Goal: Communication & Community: Answer question/provide support

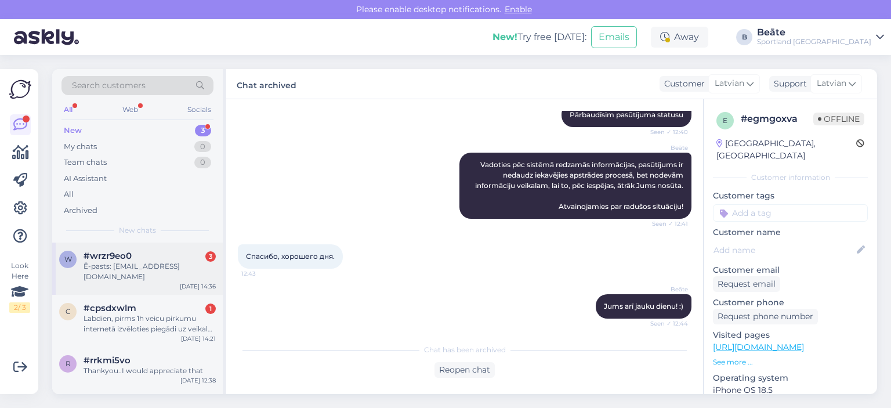
click at [124, 266] on div "Ē-pasts: [EMAIL_ADDRESS][DOMAIN_NAME]" at bounding box center [150, 271] width 132 height 21
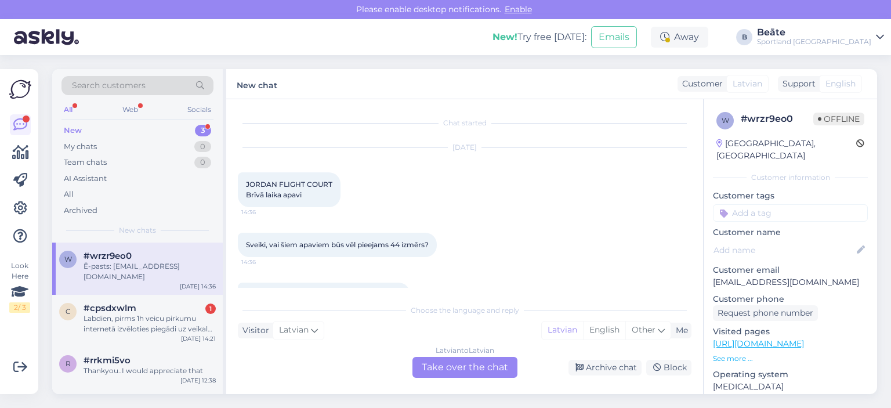
click at [296, 180] on span "JORDAN FLIGHT COURT Brīvā laika apavi" at bounding box center [289, 189] width 86 height 19
drag, startPoint x: 296, startPoint y: 180, endPoint x: 268, endPoint y: 179, distance: 27.9
click at [256, 182] on span "JORDAN FLIGHT COURT Brīvā laika apavi" at bounding box center [289, 189] width 86 height 19
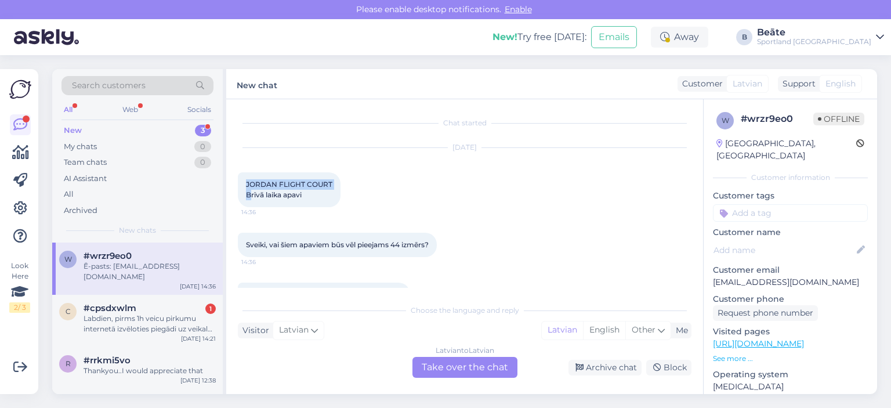
click at [284, 178] on div "JORDAN FLIGHT COURT Brīvā laika apavi 14:36" at bounding box center [289, 189] width 103 height 35
click at [289, 182] on span "JORDAN FLIGHT COURT Brīvā laika apavi" at bounding box center [289, 189] width 86 height 19
click at [280, 183] on span "JORDAN FLIGHT COURT Brīvā laika apavi" at bounding box center [289, 189] width 86 height 19
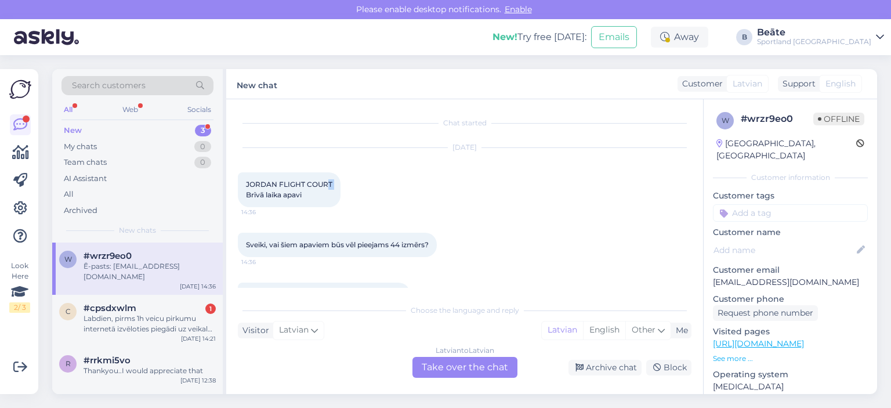
drag, startPoint x: 282, startPoint y: 188, endPoint x: 248, endPoint y: 194, distance: 34.8
click at [248, 194] on span "JORDAN FLIGHT COURT Brīvā laika apavi" at bounding box center [289, 189] width 86 height 19
click at [278, 181] on span "JORDAN FLIGHT COURT Brīvā laika apavi" at bounding box center [289, 189] width 86 height 19
drag, startPoint x: 332, startPoint y: 183, endPoint x: 245, endPoint y: 182, distance: 87.0
click at [245, 182] on div "JORDAN FLIGHT COURT Brīvā laika apavi 14:36" at bounding box center [289, 189] width 103 height 35
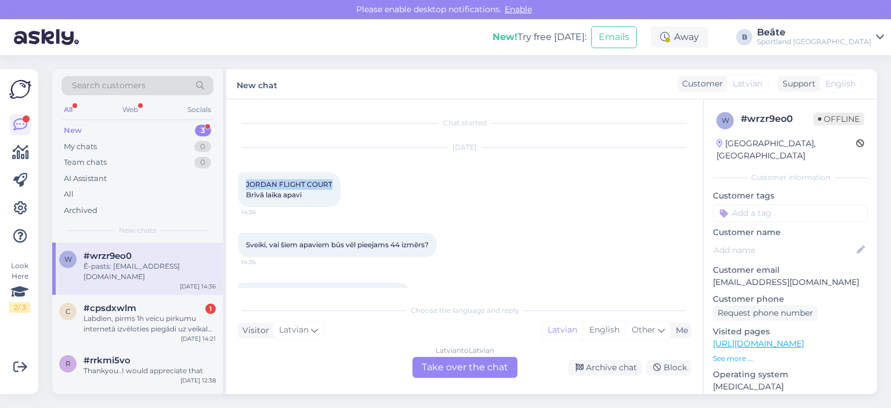
copy span "JORDAN FLIGHT COURT"
click at [708, 30] on div "Away" at bounding box center [679, 37] width 57 height 21
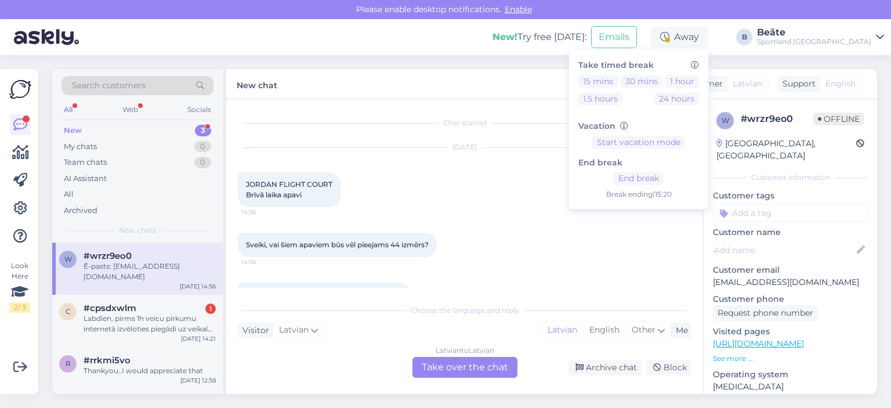
click at [509, 204] on div "[DATE] JORDAN FLIGHT COURT Brīvā laika apavi 14:36" at bounding box center [465, 177] width 454 height 85
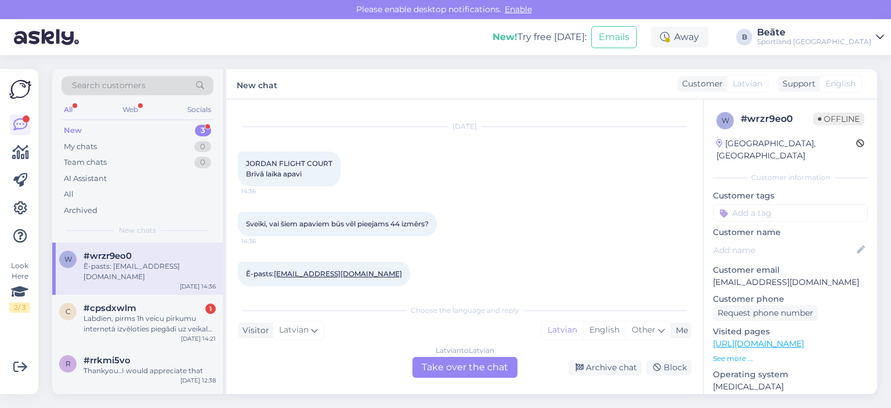
scroll to position [31, 0]
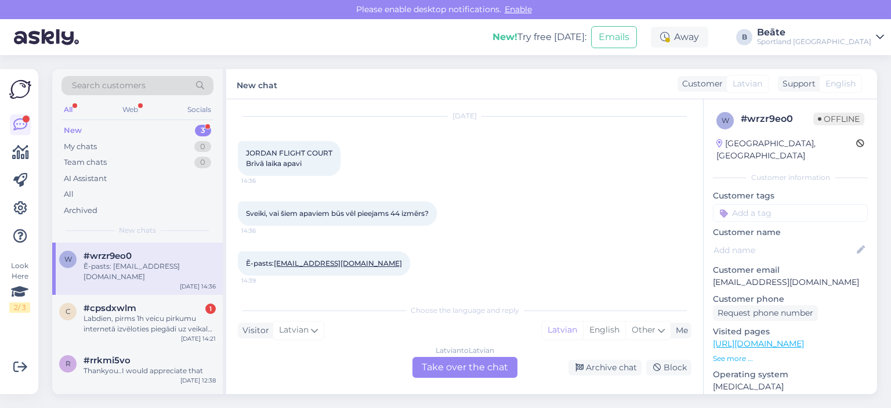
click at [467, 364] on div "Latvian to Latvian Take over the chat" at bounding box center [464, 367] width 105 height 21
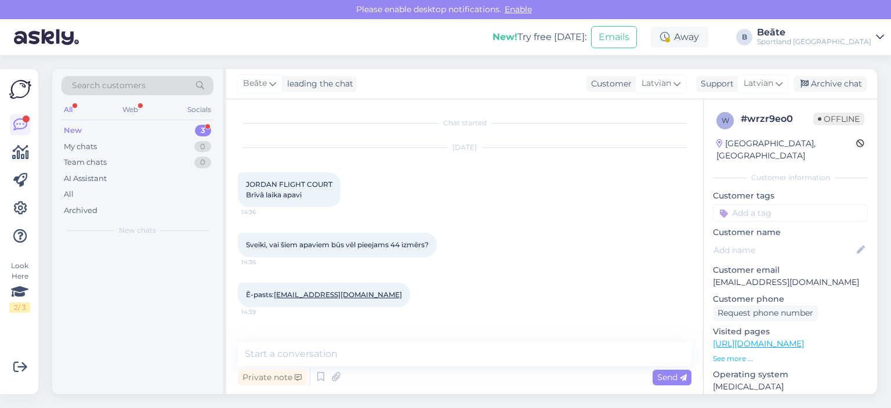
scroll to position [0, 0]
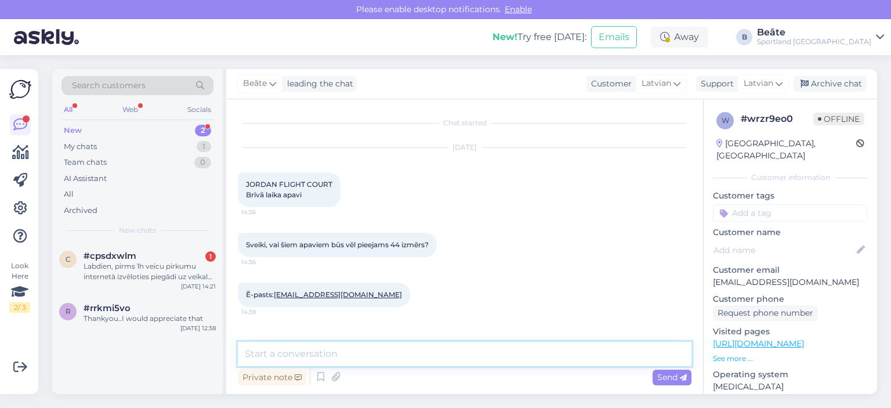
click at [462, 351] on textarea at bounding box center [465, 354] width 454 height 24
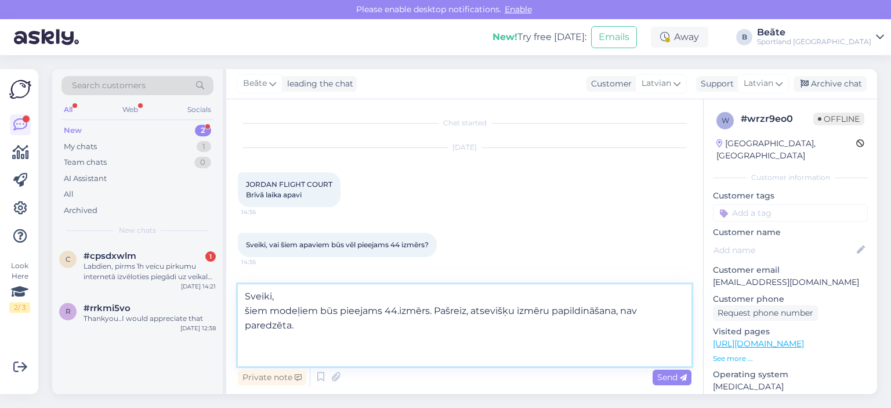
paste textarea "[URL][DOMAIN_NAME]"
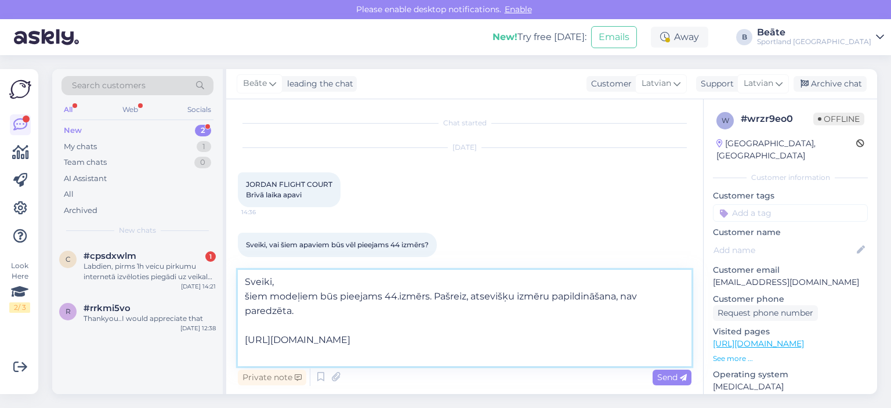
paste textarea "[URL][DOMAIN_NAME]"
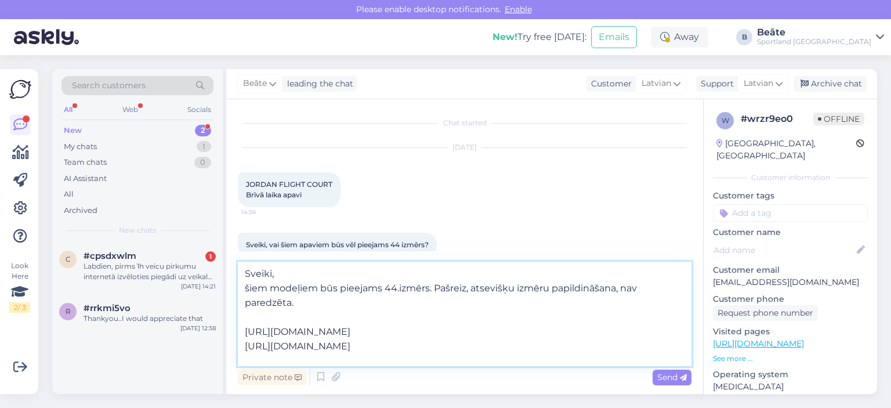
paste textarea "[URL][DOMAIN_NAME]"
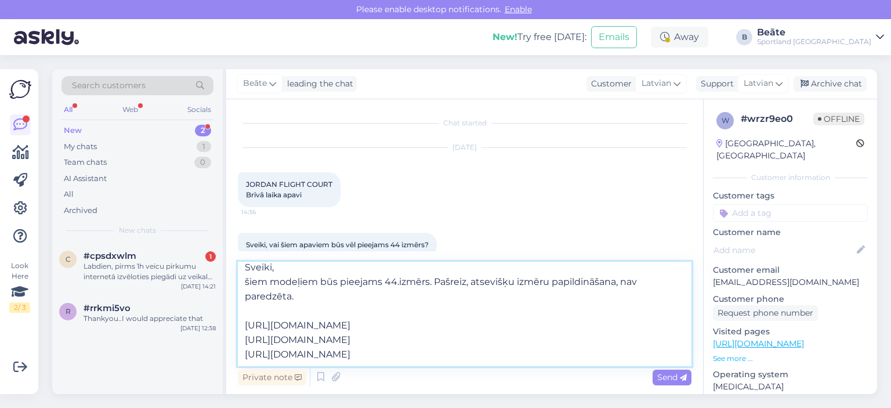
type textarea "Sveiki, šiem modeļiem būs pieejams 44.izmērs. Pašreiz, atsevišķu izmēru papildi…"
click at [666, 375] on span "Send" at bounding box center [672, 377] width 30 height 10
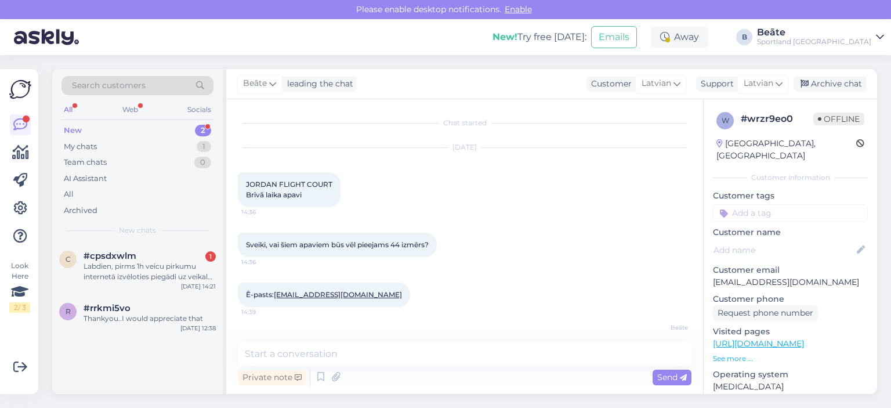
scroll to position [0, 0]
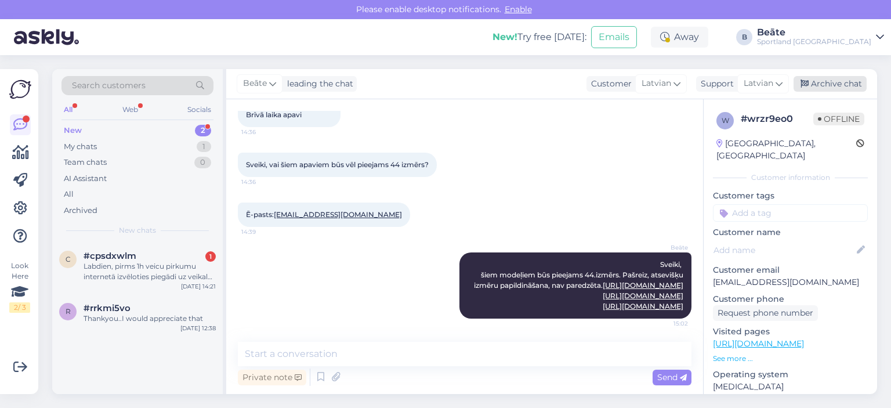
click at [818, 82] on div "Archive chat" at bounding box center [829, 84] width 73 height 16
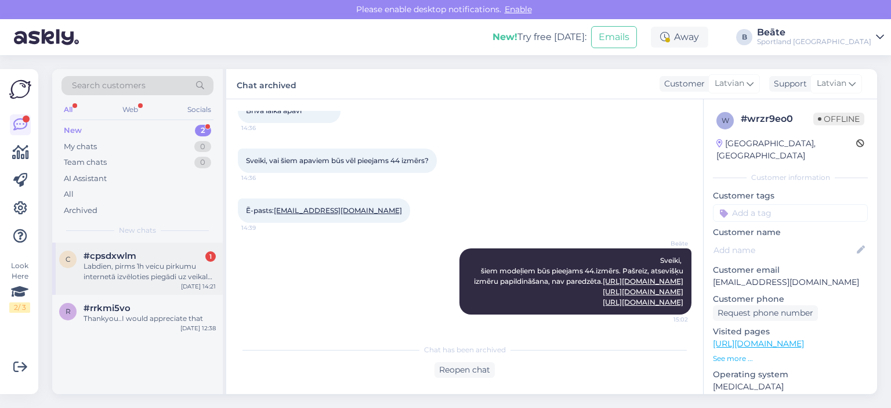
click at [155, 270] on div "Labdien, pirms 1h veicu pirkumu internetā izvēloties piegādi uz veikalu, kur ie…" at bounding box center [150, 271] width 132 height 21
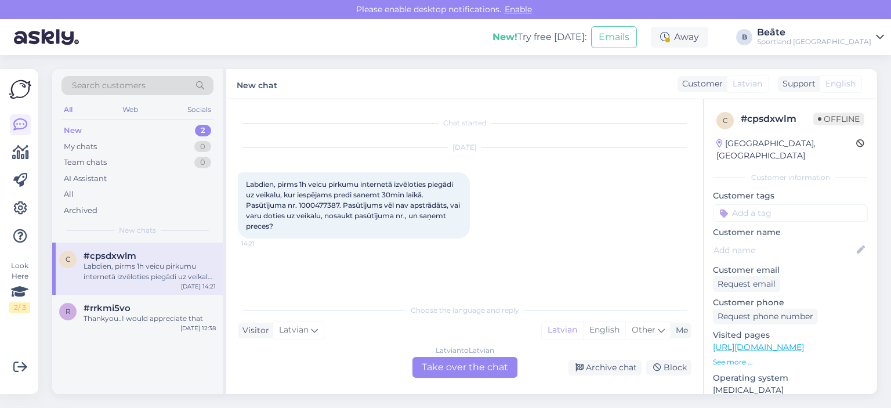
scroll to position [0, 0]
click at [316, 206] on span "Labdien, pirms 1h veicu pirkumu internetā izvēloties piegādi uz veikalu, kur ie…" at bounding box center [354, 205] width 216 height 50
copy span "1000477387"
click at [443, 369] on div "Latvian to Latvian Take over the chat" at bounding box center [464, 367] width 105 height 21
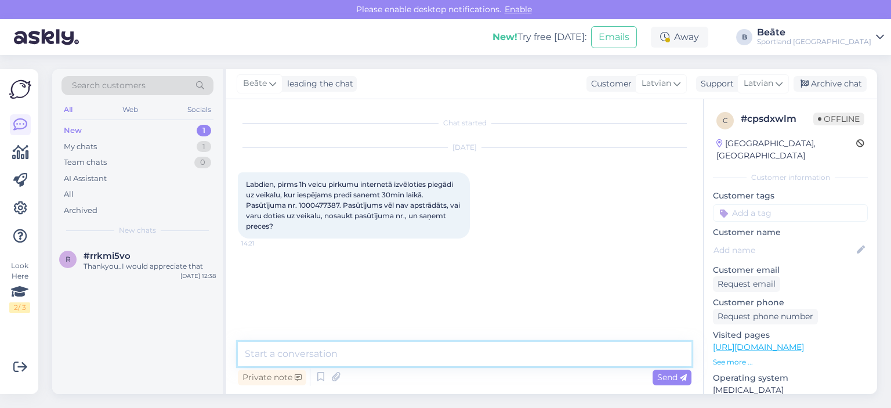
click at [446, 354] on textarea at bounding box center [465, 354] width 454 height 24
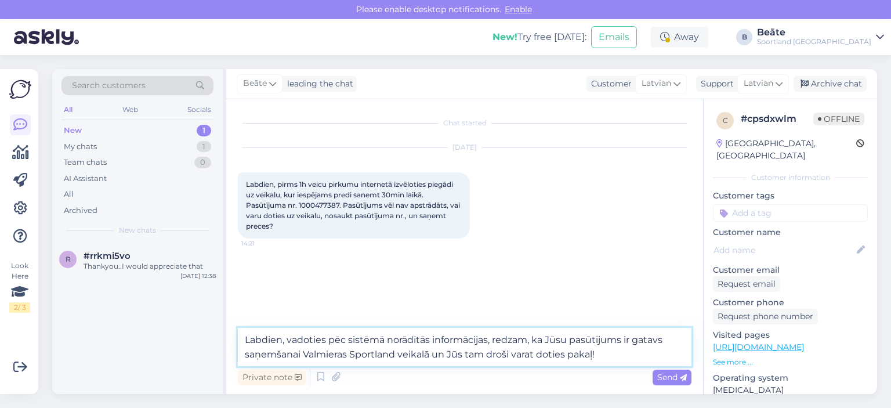
type textarea "Labdien, vadoties pēc sistēmā norādītās informācijas, redzam, ka Jūsu pasūtījum…"
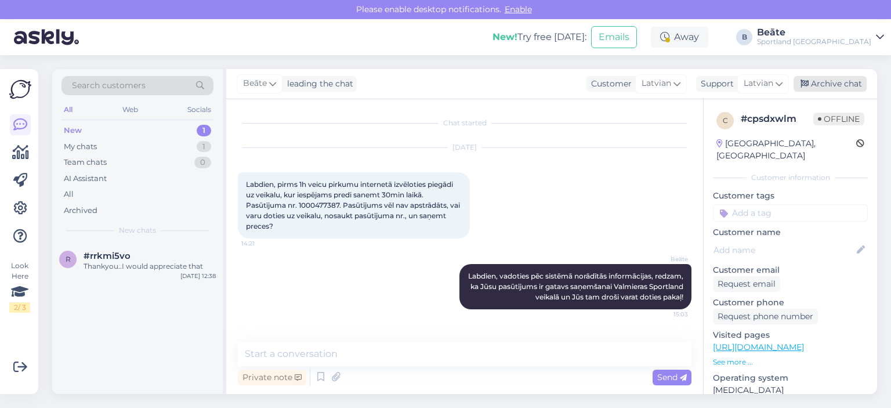
click at [821, 84] on div "Archive chat" at bounding box center [829, 84] width 73 height 16
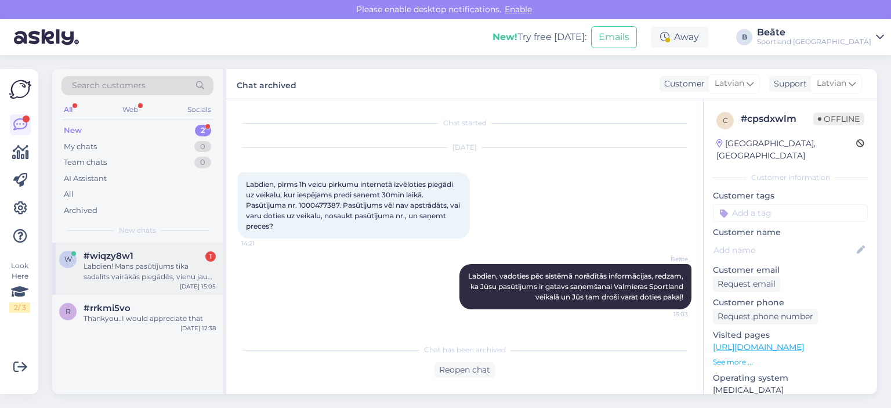
click at [131, 259] on span "#wiqzy8w1" at bounding box center [109, 256] width 50 height 10
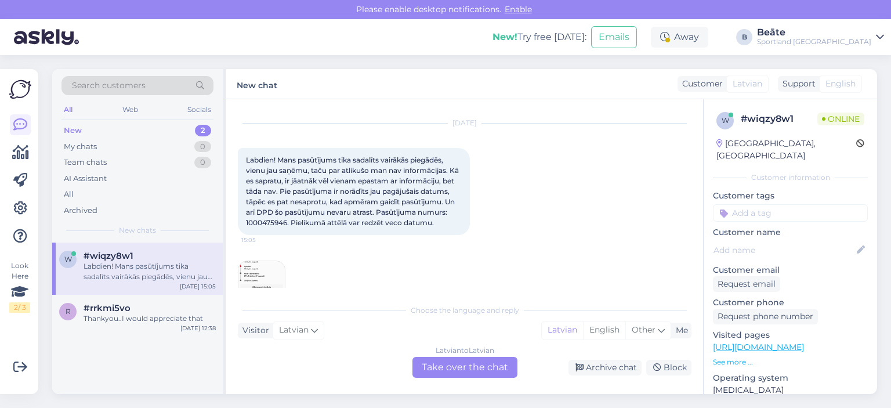
scroll to position [57, 0]
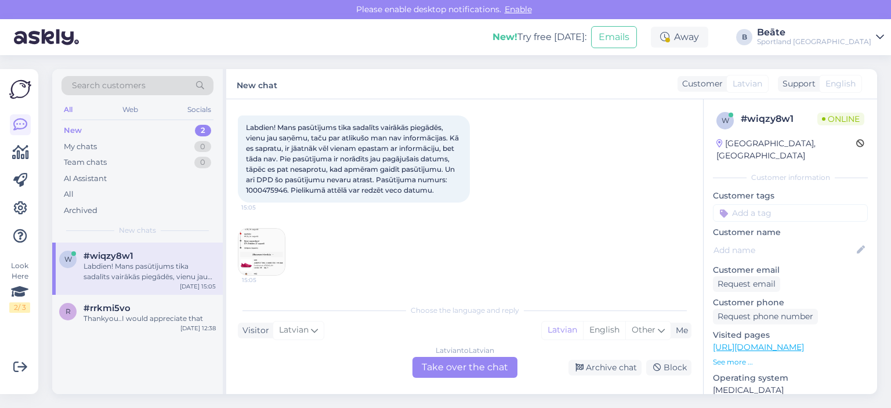
click at [460, 362] on div "Latvian to Latvian Take over the chat" at bounding box center [464, 367] width 105 height 21
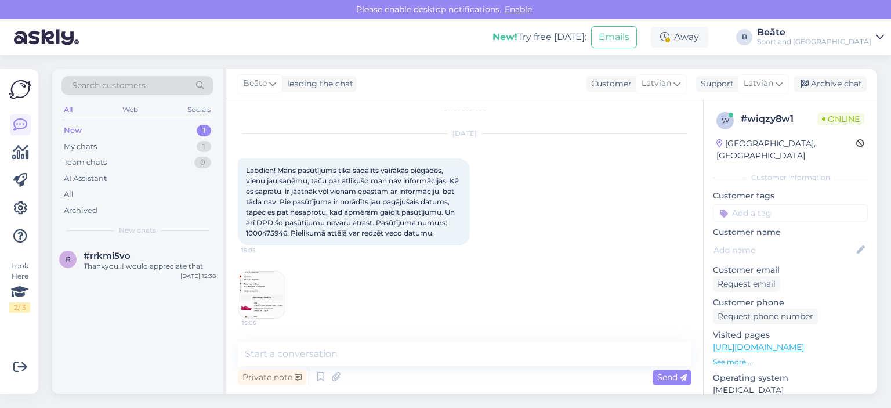
scroll to position [14, 0]
click at [399, 354] on textarea at bounding box center [465, 354] width 454 height 24
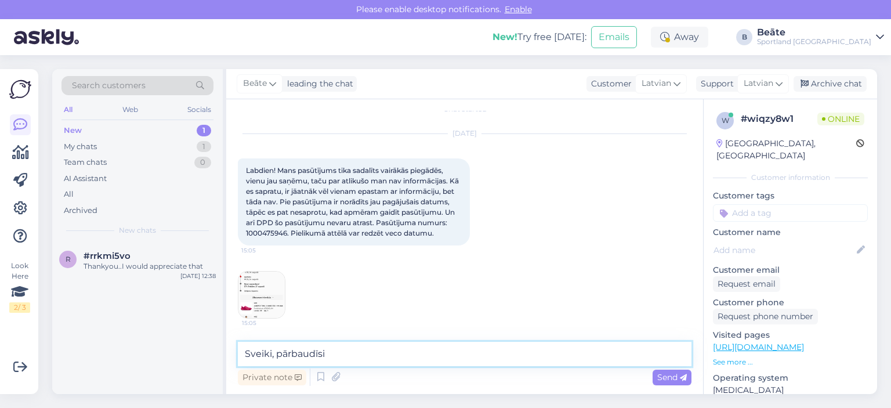
type textarea "Sveiki, pārbaudīsim"
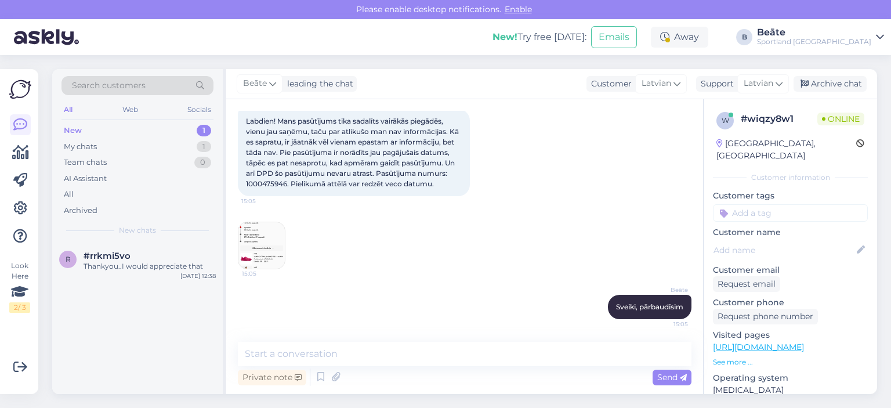
click at [272, 246] on img at bounding box center [261, 245] width 46 height 46
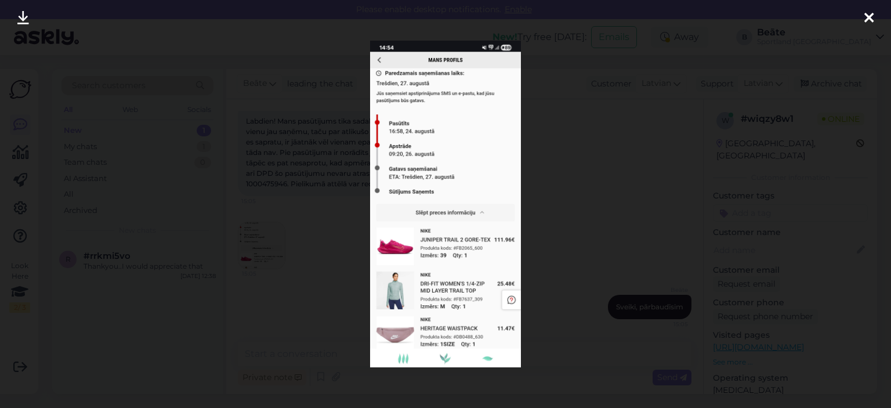
click at [594, 140] on div at bounding box center [445, 204] width 891 height 408
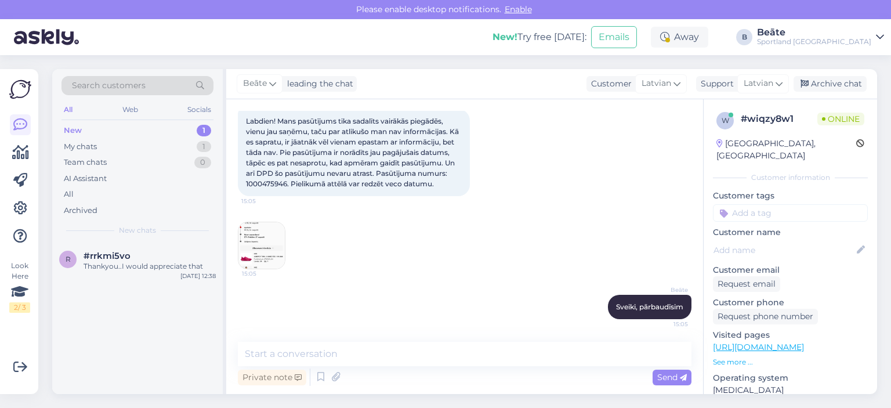
click at [253, 184] on span "Labdien! Mans pasūtījums tika sadalīts vairākās piegādēs, vienu jau saņēmu, tač…" at bounding box center [353, 152] width 215 height 71
copy span "1000475946"
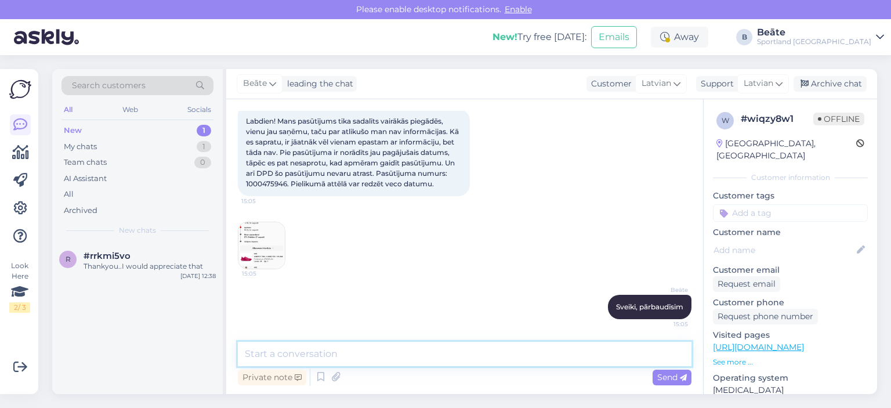
click at [333, 354] on textarea at bounding box center [465, 354] width 454 height 24
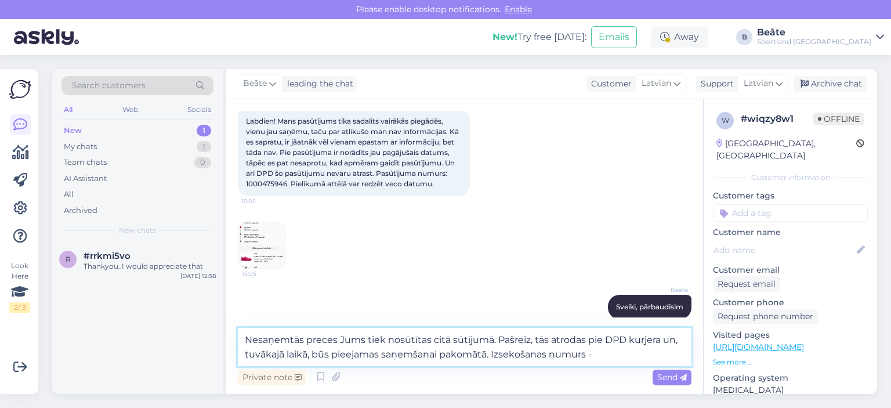
paste textarea "05757995523042"
type textarea "Nesaņemtās preces Jums tiek nosūtītas citā sūtījumā. Pašreiz, tās atrodas pie D…"
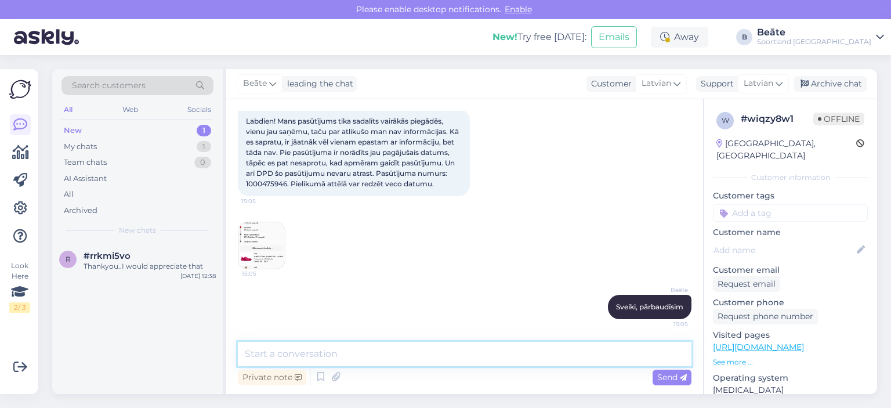
scroll to position [144, 0]
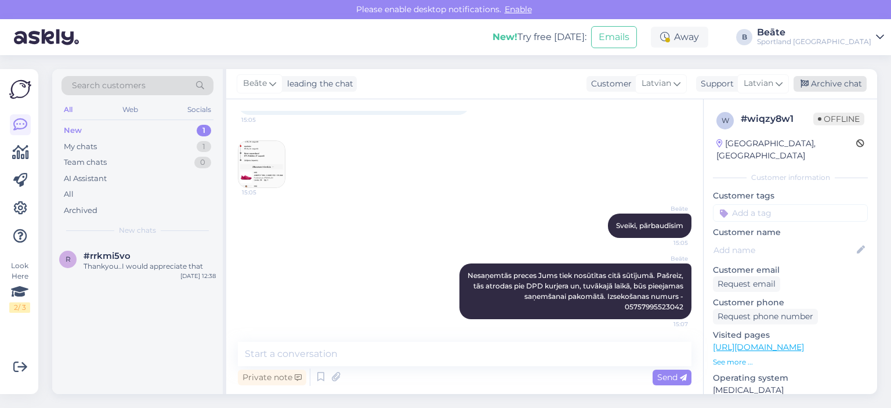
click at [832, 78] on div "Archive chat" at bounding box center [829, 84] width 73 height 16
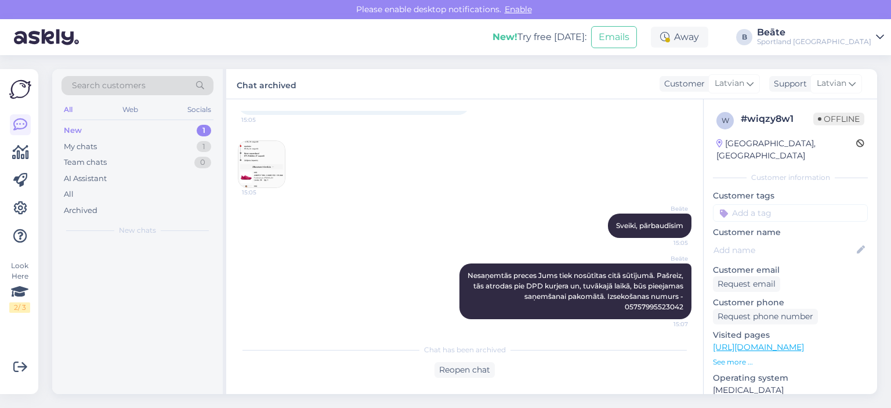
scroll to position [148, 0]
